Goal: Task Accomplishment & Management: Manage account settings

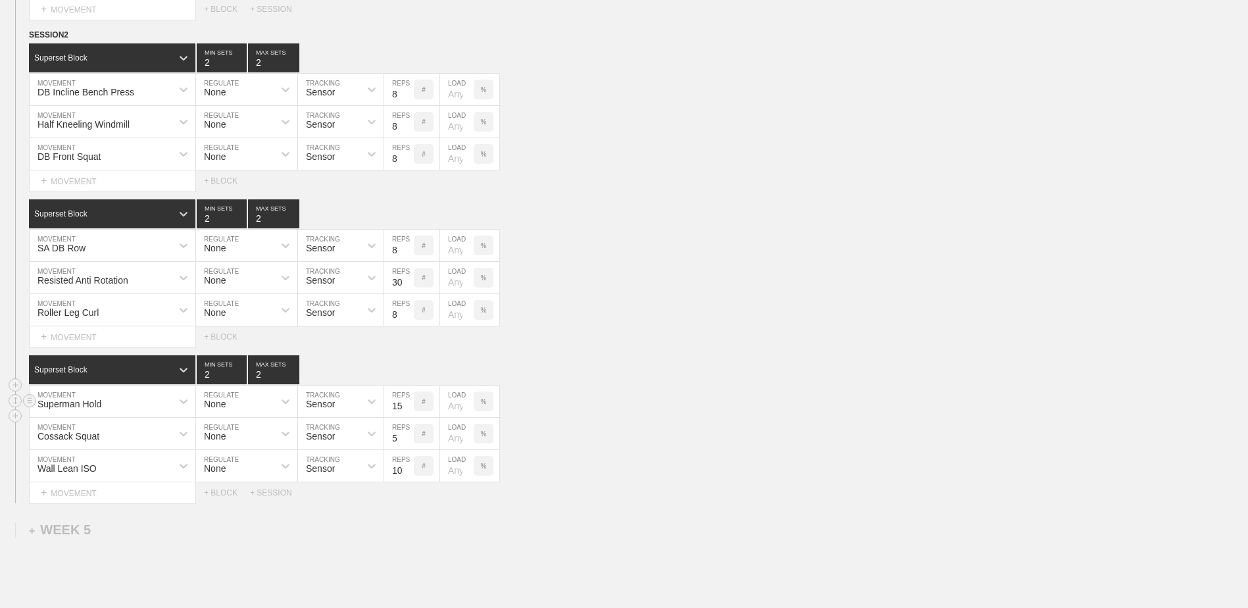
scroll to position [3455, 0]
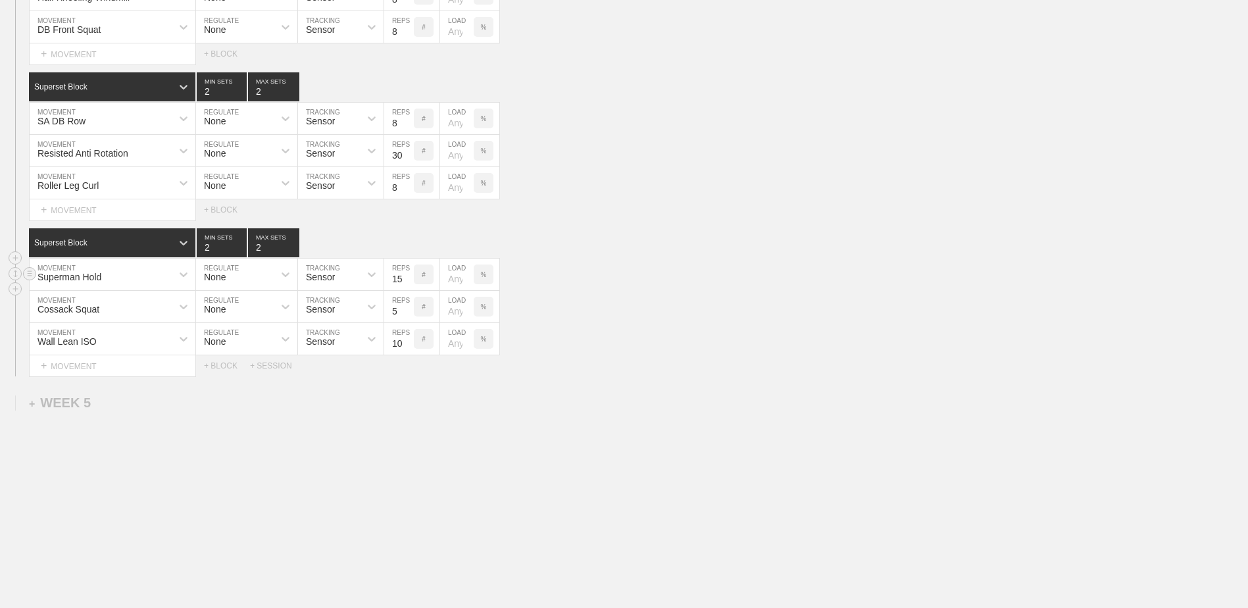
click at [637, 279] on div "Superman Hold MOVEMENT None REGULATE Sensor TRACKING 15 REPS # LOAD %" at bounding box center [624, 274] width 1248 height 32
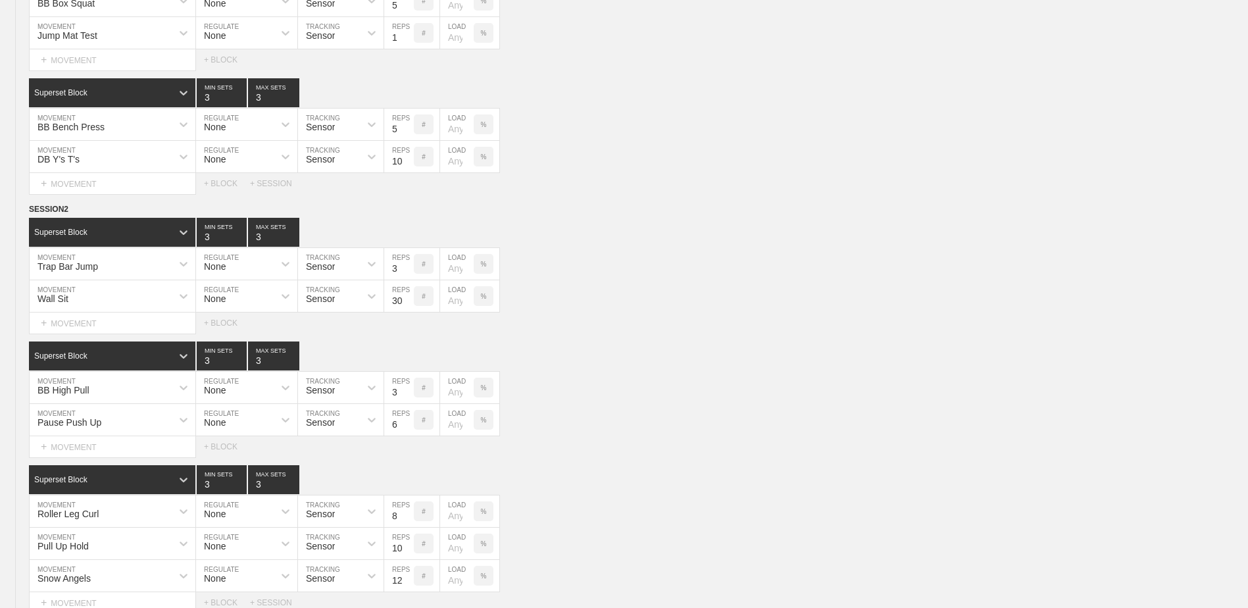
scroll to position [0, 0]
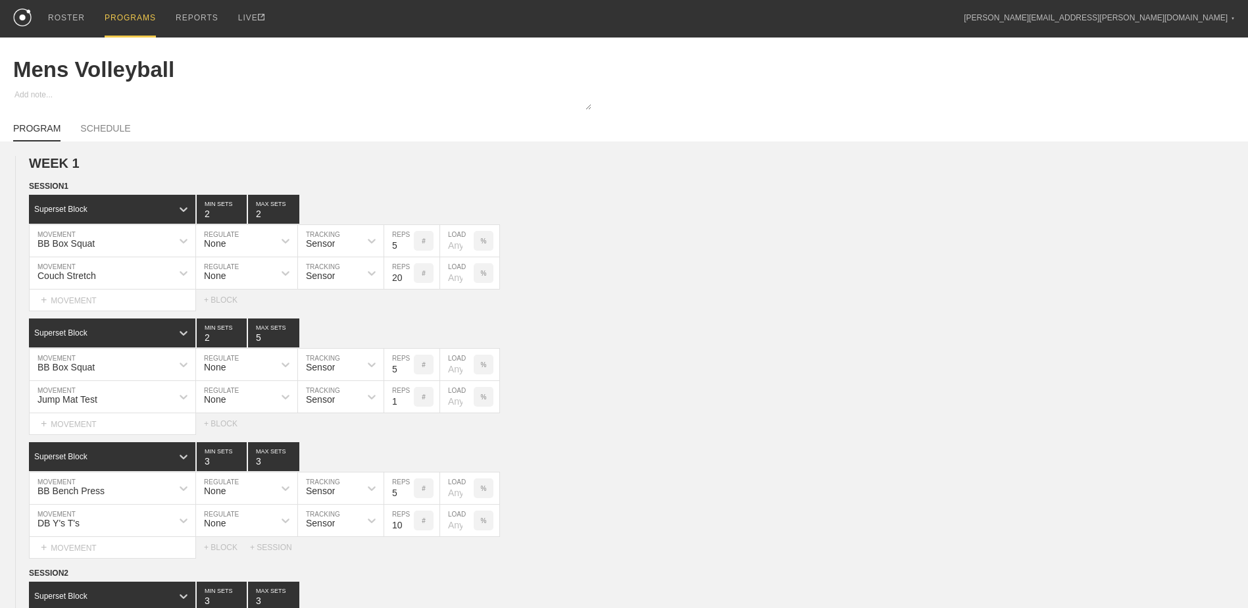
click at [131, 13] on div "PROGRAMS" at bounding box center [130, 18] width 51 height 37
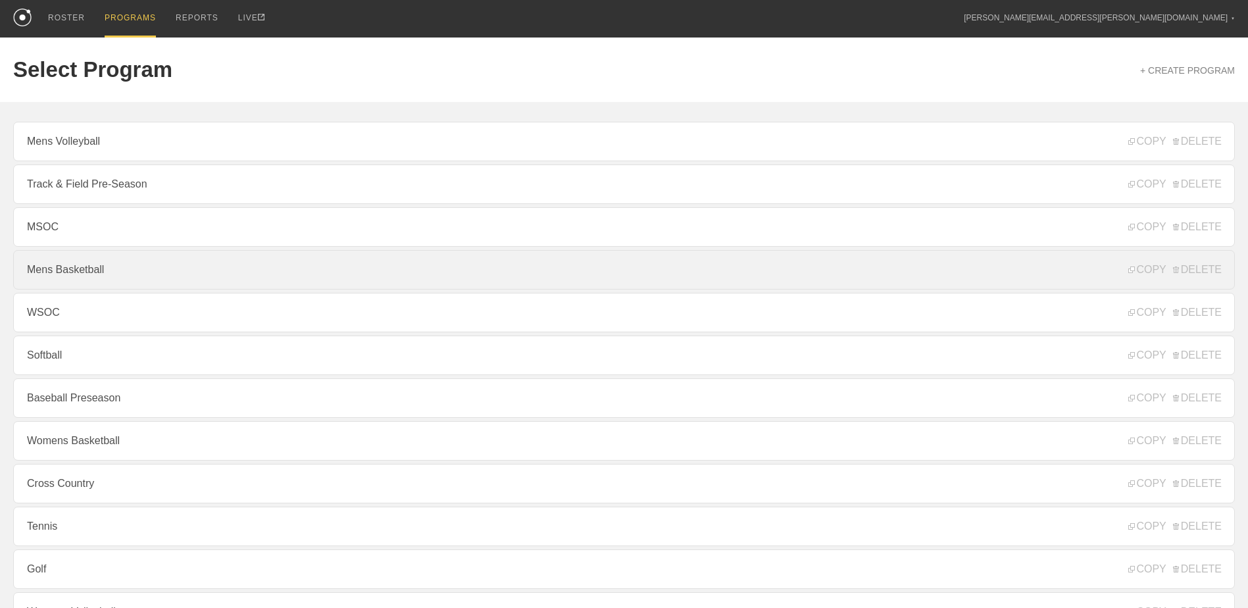
click at [97, 268] on link "Mens Basketball" at bounding box center [623, 269] width 1221 height 39
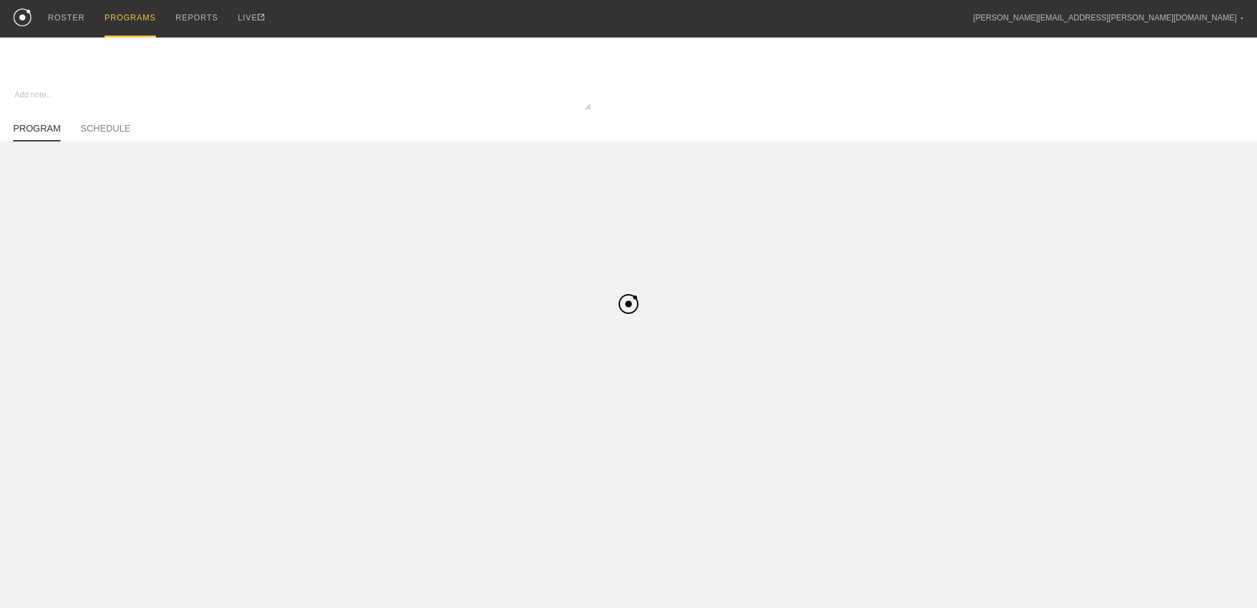
type textarea "x"
type input "Mens Basketball"
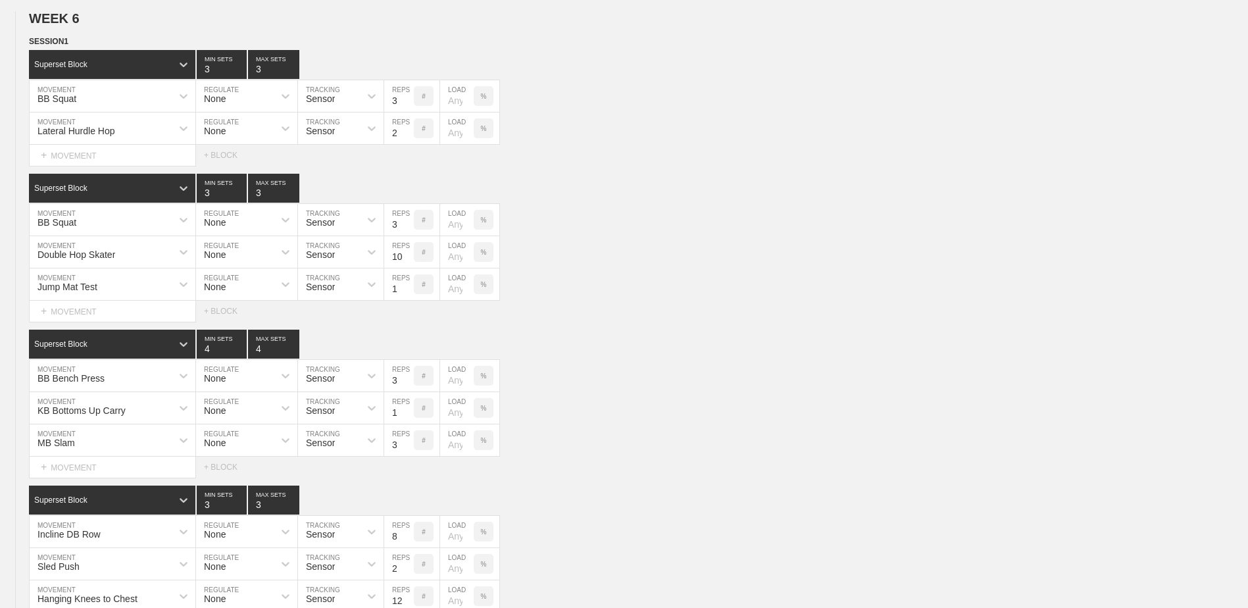
scroll to position [4232, 0]
